Goal: Navigation & Orientation: Understand site structure

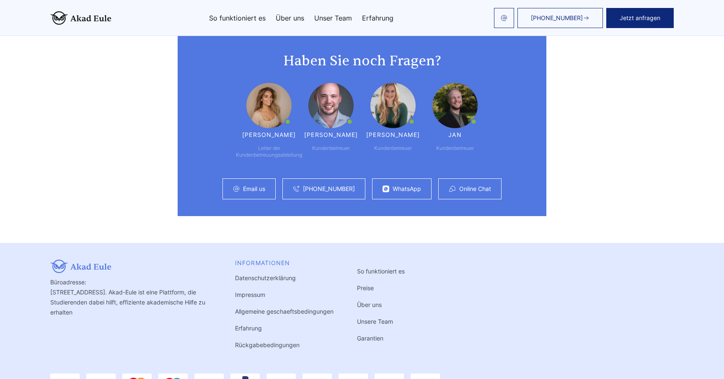
scroll to position [2235, 0]
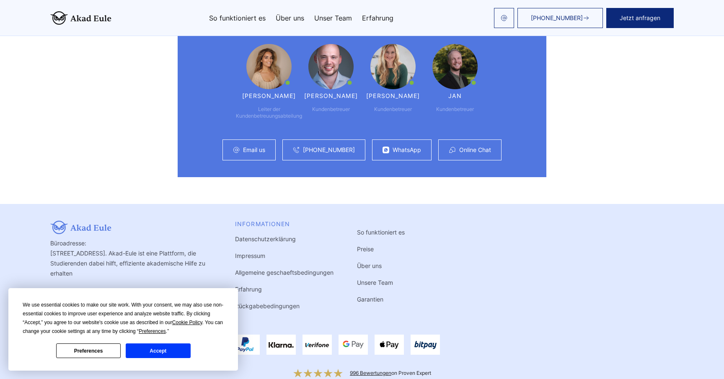
click at [168, 350] on button "Accept" at bounding box center [158, 351] width 65 height 15
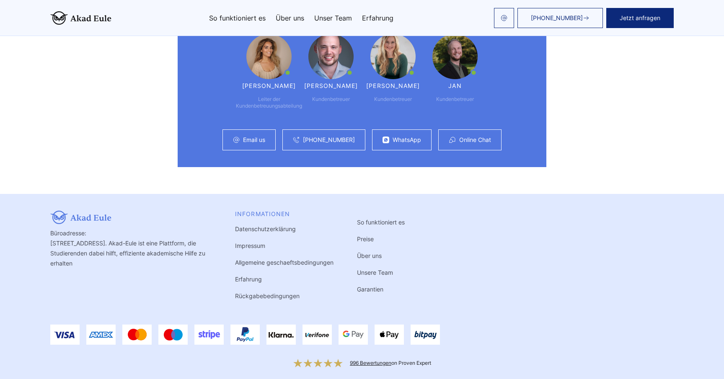
scroll to position [0, 0]
click at [66, 325] on img at bounding box center [64, 335] width 29 height 20
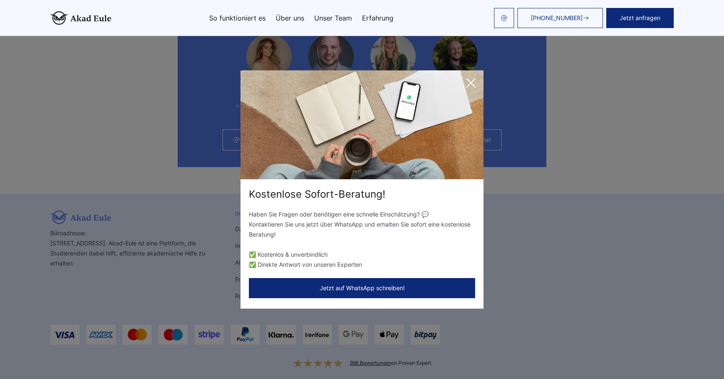
click at [475, 84] on icon at bounding box center [471, 83] width 17 height 17
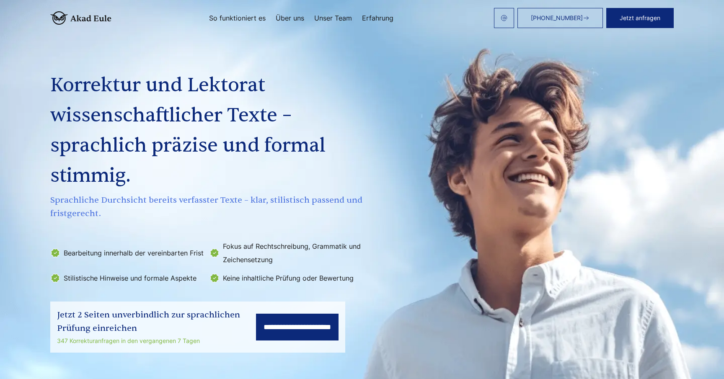
click at [244, 18] on link "So funktioniert es" at bounding box center [237, 18] width 57 height 7
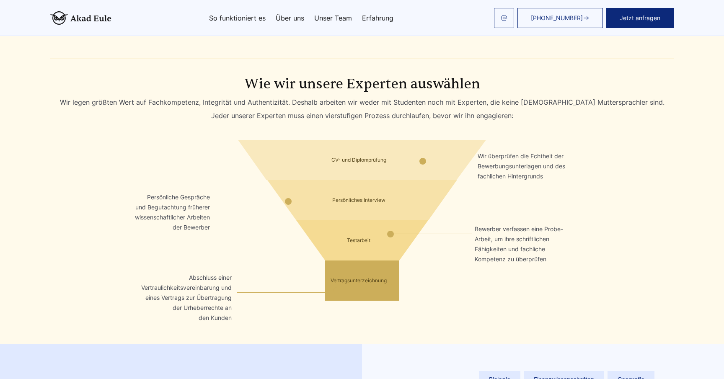
click at [292, 17] on link "Über uns" at bounding box center [290, 18] width 29 height 7
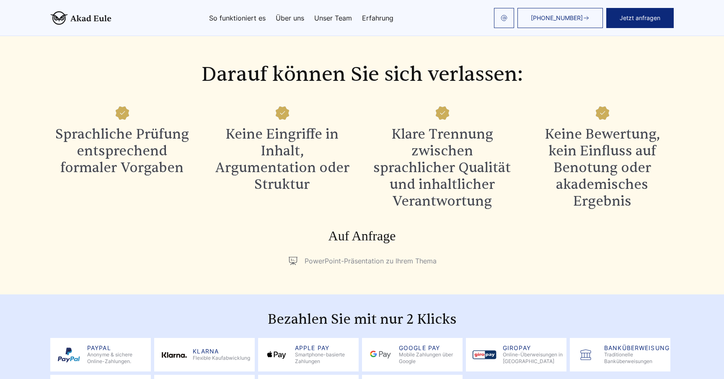
click at [325, 15] on link "Unser Team" at bounding box center [333, 18] width 38 height 7
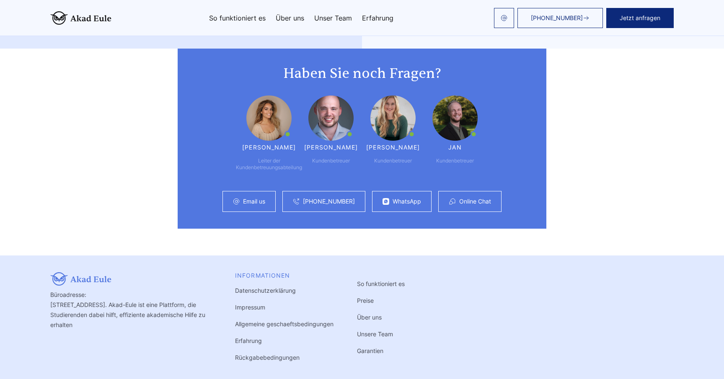
click at [380, 15] on link "Erfahrung" at bounding box center [377, 18] width 31 height 7
